Goal: Information Seeking & Learning: Check status

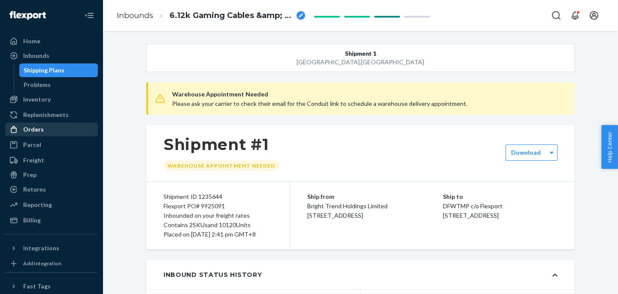
click at [42, 133] on div "Orders" at bounding box center [51, 130] width 91 height 12
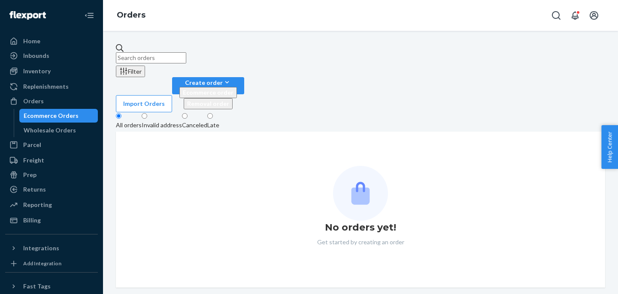
click at [186, 57] on input "text" at bounding box center [151, 57] width 70 height 11
paste input "110179"
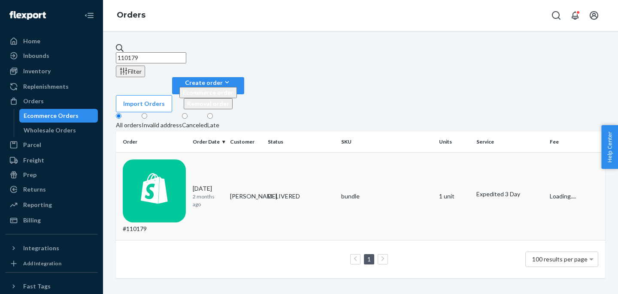
type input "110179"
click at [169, 160] on div "#110179" at bounding box center [154, 197] width 63 height 74
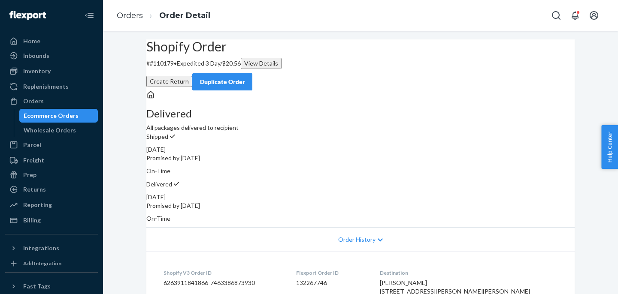
click at [278, 68] on div "View Details" at bounding box center [261, 63] width 34 height 9
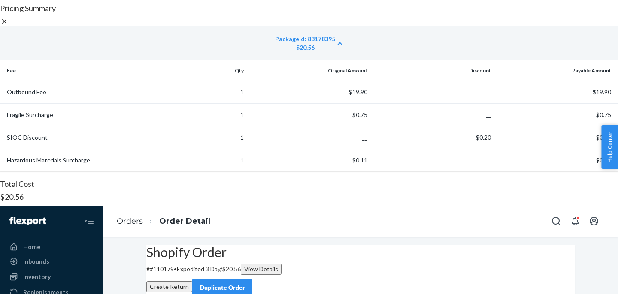
click at [9, 26] on icon at bounding box center [4, 21] width 9 height 9
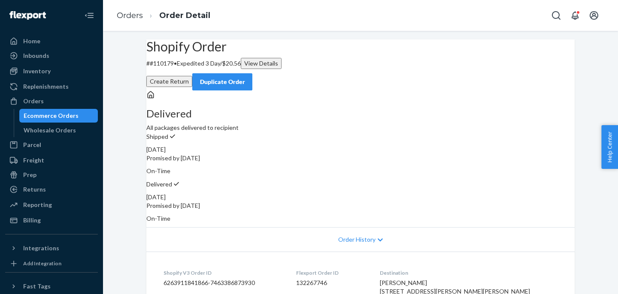
click at [43, 137] on ul "Home Inbounds Shipping Plans Problems Inventory Products Replenishments Orders …" at bounding box center [51, 130] width 93 height 193
click at [46, 112] on div "Ecommerce Orders" at bounding box center [51, 116] width 55 height 9
click at [46, 103] on div "Orders" at bounding box center [51, 101] width 91 height 12
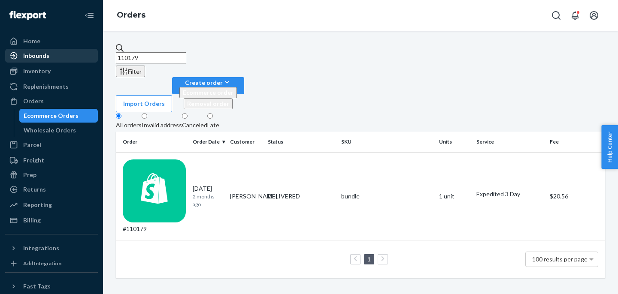
drag, startPoint x: 167, startPoint y: 51, endPoint x: 88, endPoint y: 49, distance: 79.0
click at [90, 51] on div "Home Inbounds Shipping Plans Problems Inventory Products Replenishments Orders …" at bounding box center [309, 147] width 618 height 294
paste input "027"
type input "1027"
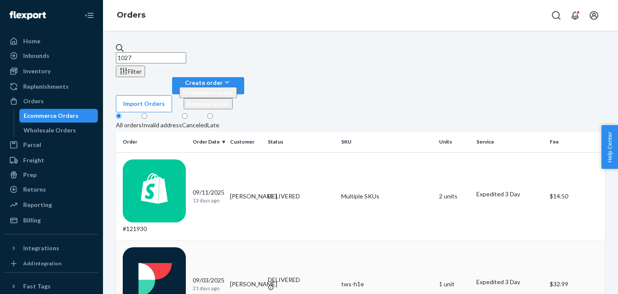
click at [160, 240] on td "#1027" at bounding box center [152, 284] width 73 height 88
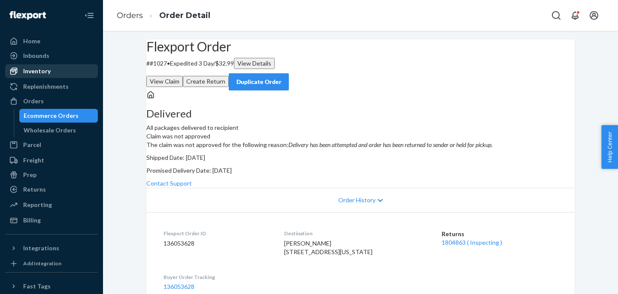
click at [51, 70] on div "Inventory" at bounding box center [51, 71] width 91 height 12
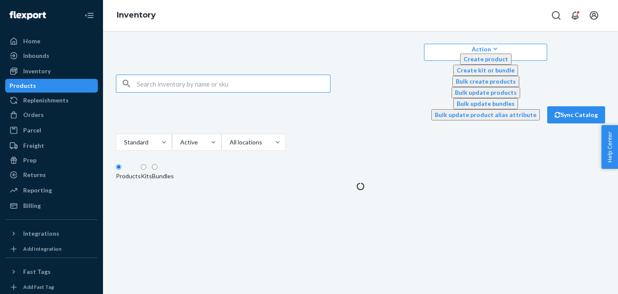
type input "t"
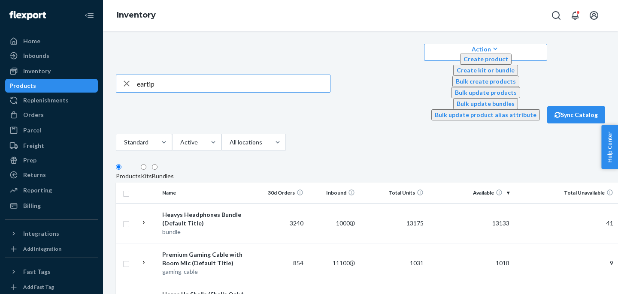
type input "eartip"
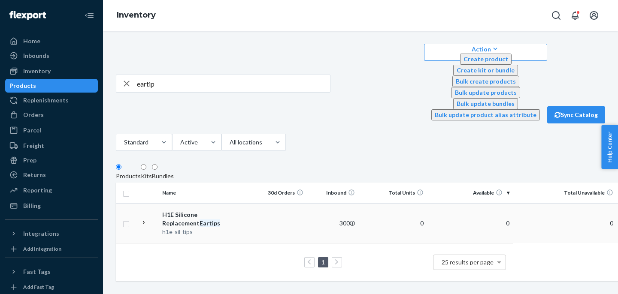
click at [187, 228] on div "h1e-sil-tips" at bounding box center [207, 232] width 90 height 9
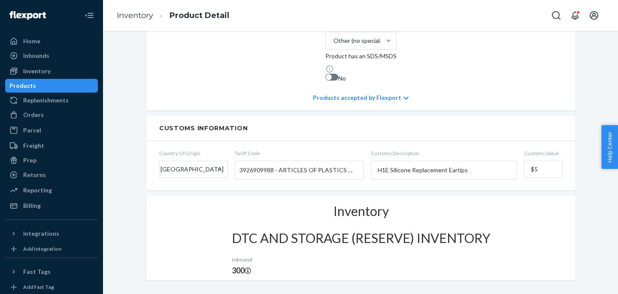
scroll to position [350, 0]
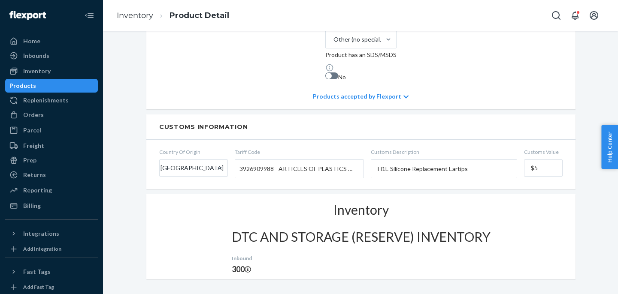
click at [253, 162] on span "3926909988 - ARTICLES OF PLASTICS & ARTICLES OF OTHER MATERIALS OF HEADING 3901…" at bounding box center [296, 169] width 115 height 15
click at [242, 161] on input "Tariff Code 3926909988 - ARTICLES OF PLASTICS & ARTICLES OF OTHER MATERIALS OF …" at bounding box center [240, 169] width 2 height 16
drag, startPoint x: 275, startPoint y: 134, endPoint x: 228, endPoint y: 134, distance: 47.2
click at [228, 140] on form "Country Of Origin [GEOGRAPHIC_DATA] Tariff Code 3926909988 - ARTICLES OF PLASTI…" at bounding box center [360, 164] width 429 height 49
click at [254, 162] on span "3926909988 - ARTICLES OF PLASTICS & ARTICLES OF OTHER MATERIALS OF HEADING 3901…" at bounding box center [296, 169] width 115 height 15
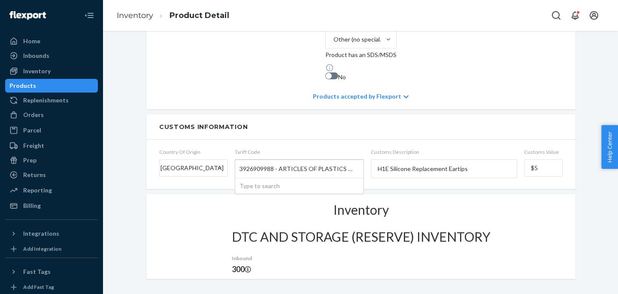
click at [242, 161] on input "Tariff Code 3926909988 - ARTICLES OF PLASTICS & ARTICLES OF OTHER MATERIALS OF …" at bounding box center [240, 169] width 2 height 16
click at [254, 162] on span "3926909988 - ARTICLES OF PLASTICS & ARTICLES OF OTHER MATERIALS OF HEADING 3901…" at bounding box center [296, 169] width 115 height 15
click at [242, 161] on input "Tariff Code 3926909988 - ARTICLES OF PLASTICS & ARTICLES OF OTHER MATERIALS OF …" at bounding box center [240, 169] width 2 height 16
click at [254, 162] on span "3926909988 - ARTICLES OF PLASTICS & ARTICLES OF OTHER MATERIALS OF HEADING 3901…" at bounding box center [296, 169] width 115 height 15
click at [242, 161] on input "Tariff Code 3926909988 - ARTICLES OF PLASTICS & ARTICLES OF OTHER MATERIALS OF …" at bounding box center [240, 169] width 2 height 16
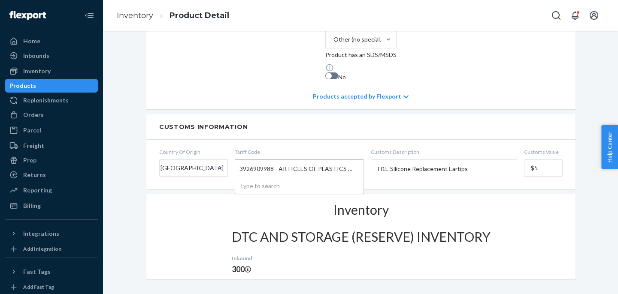
click at [280, 162] on span "3926909988 - ARTICLES OF PLASTICS & ARTICLES OF OTHER MATERIALS OF HEADING 3901…" at bounding box center [296, 169] width 115 height 15
click at [242, 161] on input "Tariff Code 3926909988 - ARTICLES OF PLASTICS & ARTICLES OF OTHER MATERIALS OF …" at bounding box center [240, 169] width 2 height 16
click at [280, 162] on span "3926909988 - ARTICLES OF PLASTICS & ARTICLES OF OTHER MATERIALS OF HEADING 3901…" at bounding box center [296, 169] width 115 height 15
click at [242, 161] on input "Tariff Code 3926909988 - ARTICLES OF PLASTICS & ARTICLES OF OTHER MATERIALS OF …" at bounding box center [240, 169] width 2 height 16
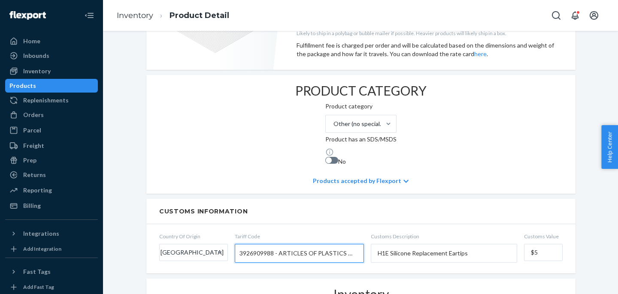
scroll to position [303, 0]
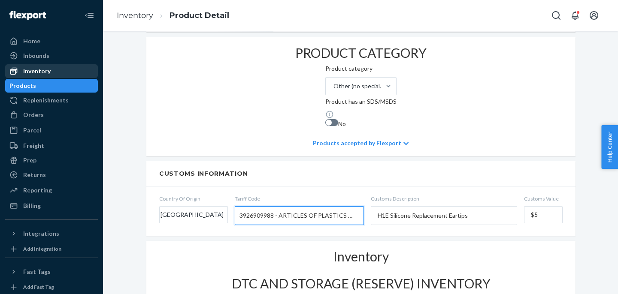
click at [45, 70] on div "Inventory" at bounding box center [36, 71] width 27 height 9
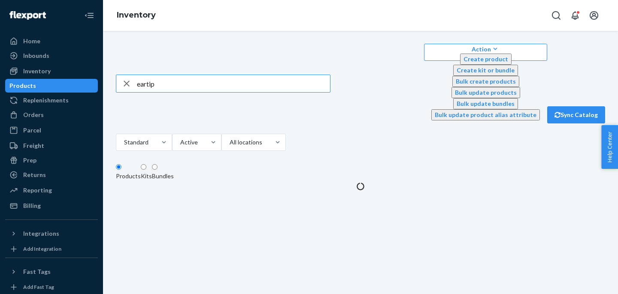
drag, startPoint x: 168, startPoint y: 55, endPoint x: 113, endPoint y: 55, distance: 54.5
click at [116, 75] on div "eartip" at bounding box center [223, 83] width 214 height 17
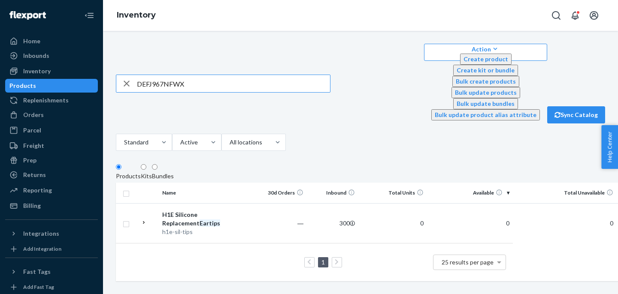
type input "DEFJ967NFWX"
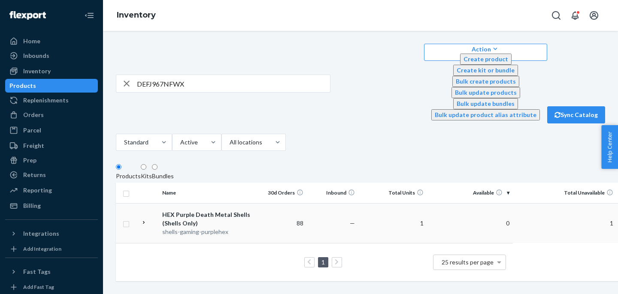
click at [192, 211] on div "HEX Purple Death Metal Shells (Shells Only)" at bounding box center [207, 219] width 90 height 17
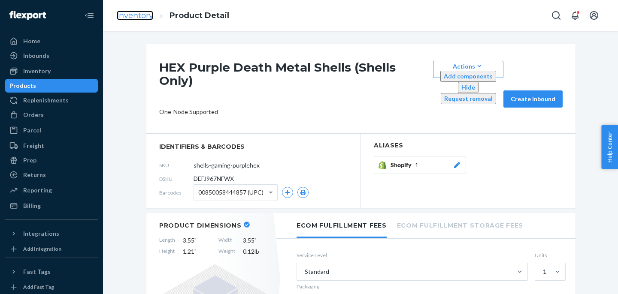
click at [137, 15] on link "Inventory" at bounding box center [135, 15] width 36 height 9
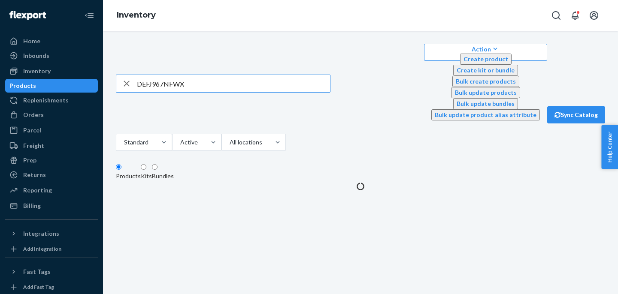
drag, startPoint x: 194, startPoint y: 56, endPoint x: 114, endPoint y: 54, distance: 80.3
click at [116, 75] on div "DEFJ967NFWX" at bounding box center [223, 83] width 214 height 17
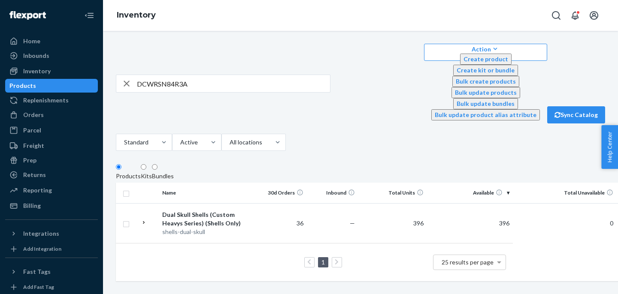
click at [174, 75] on input "DCWRSN84R3A" at bounding box center [233, 83] width 193 height 17
paste input "N3NVPML3C3"
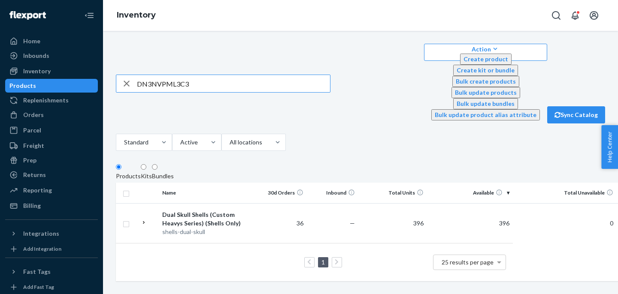
type input "DN3NVPML3C3"
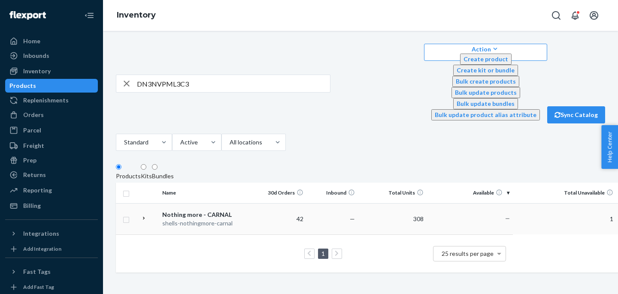
click at [193, 219] on div "shells-nothingmore-carnal" at bounding box center [207, 223] width 90 height 9
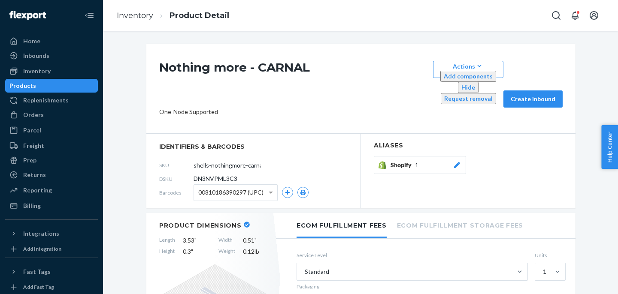
click at [125, 3] on ol "Inventory Product Detail" at bounding box center [173, 15] width 126 height 25
click at [125, 17] on link "Inventory" at bounding box center [135, 15] width 36 height 9
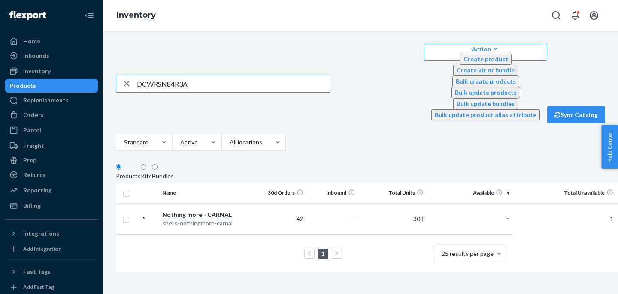
type input "DCWRSN84R3A"
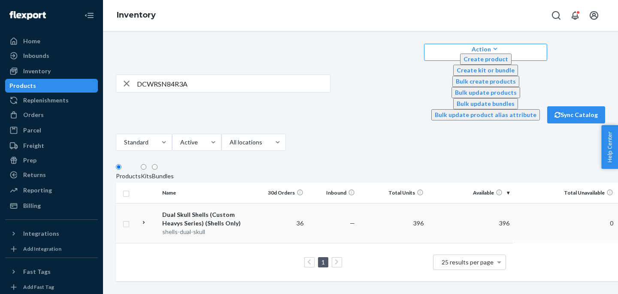
click at [194, 211] on div "Dual Skull Shells (Custom Heavys Series) (Shells Only)" at bounding box center [207, 219] width 90 height 17
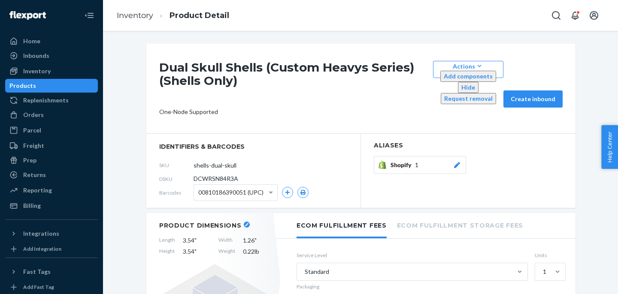
scroll to position [6, 0]
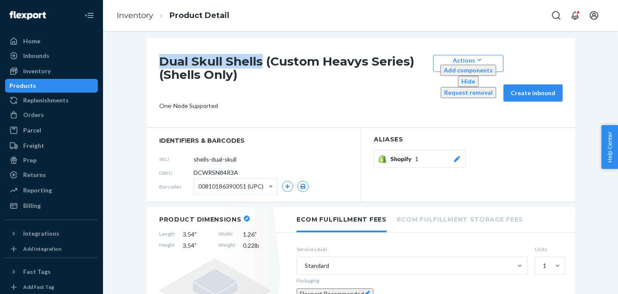
drag, startPoint x: 264, startPoint y: 62, endPoint x: 161, endPoint y: 61, distance: 103.0
click at [161, 61] on h1 "Dual Skull Shells (Custom Heavys Series) (Shells Only)" at bounding box center [294, 78] width 270 height 47
copy h1 "Dual Skull Shells"
click at [39, 72] on div "Inventory" at bounding box center [36, 71] width 27 height 9
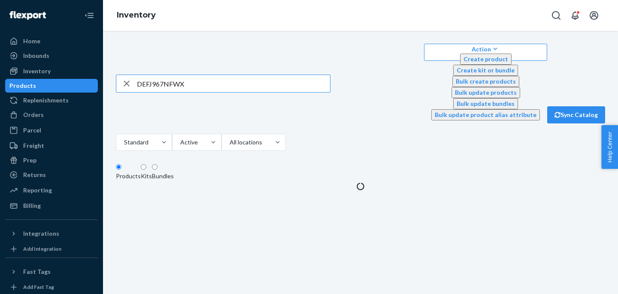
type input "DEFJ967NFWX"
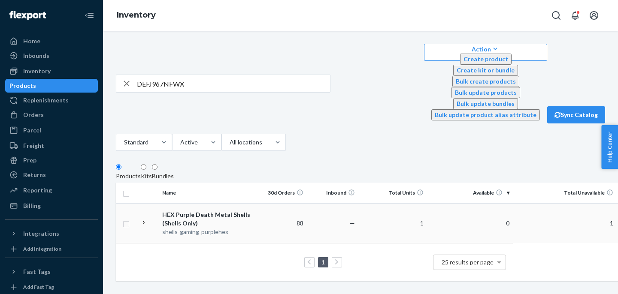
click at [196, 211] on div "HEX Purple Death Metal Shells (Shells Only)" at bounding box center [207, 219] width 90 height 17
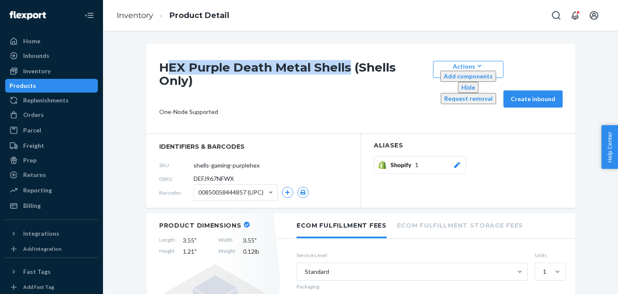
drag, startPoint x: 351, startPoint y: 67, endPoint x: 165, endPoint y: 65, distance: 185.8
click at [164, 65] on h1 "HEX Purple Death Metal Shells (Shells Only)" at bounding box center [294, 84] width 270 height 47
click at [221, 65] on h1 "HEX Purple Death Metal Shells (Shells Only)" at bounding box center [294, 84] width 270 height 47
drag, startPoint x: 351, startPoint y: 67, endPoint x: 158, endPoint y: 59, distance: 194.1
click at [158, 59] on div "HEX Purple Death Metal Shells (Shells Only) Actions Add components Hide Request…" at bounding box center [360, 89] width 429 height 90
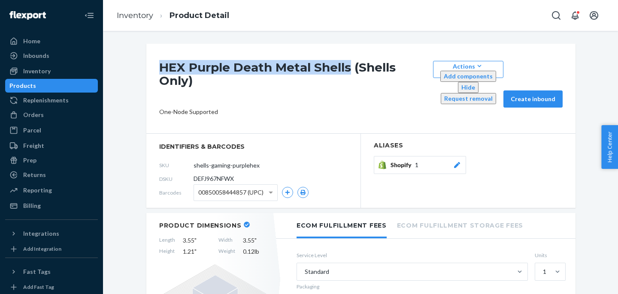
copy h1 "HEX Purple Death Metal Shells"
click at [122, 17] on link "Inventory" at bounding box center [135, 15] width 36 height 9
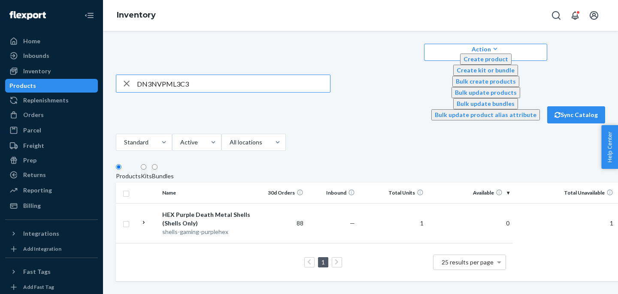
type input "DN3NVPML3C3"
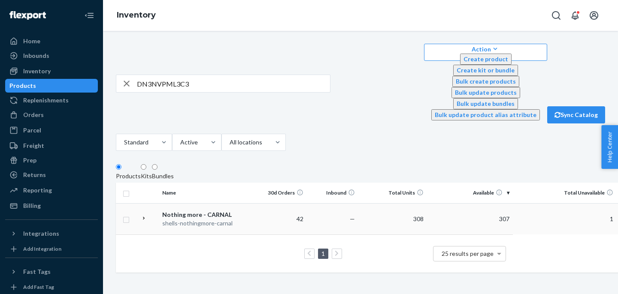
click at [192, 211] on div "Nothing more - CARNAL" at bounding box center [207, 215] width 90 height 9
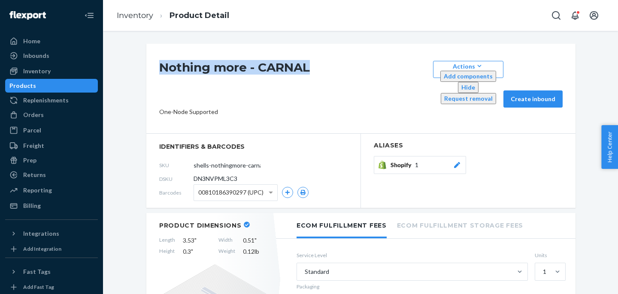
drag, startPoint x: 316, startPoint y: 63, endPoint x: 160, endPoint y: 70, distance: 156.8
click at [160, 70] on h1 "Nothing more - CARNAL" at bounding box center [294, 84] width 270 height 47
copy h1 "Nothing more - CARNAL"
